Goal: Navigation & Orientation: Find specific page/section

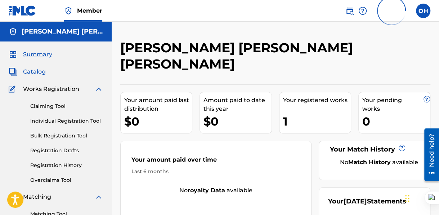
click at [37, 72] on span "Catalog" at bounding box center [34, 71] width 23 height 9
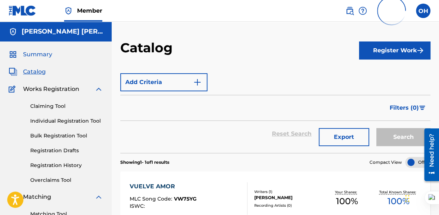
click at [39, 57] on span "Summary" at bounding box center [37, 54] width 29 height 9
